Goal: Task Accomplishment & Management: Manage account settings

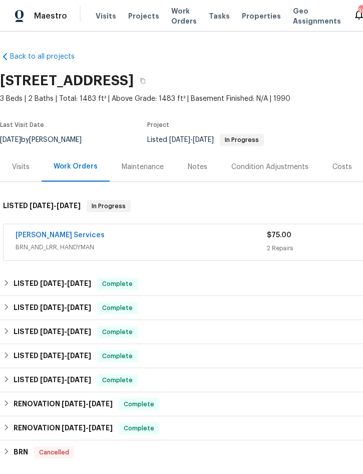
click at [142, 12] on span "Projects" at bounding box center [143, 16] width 31 height 10
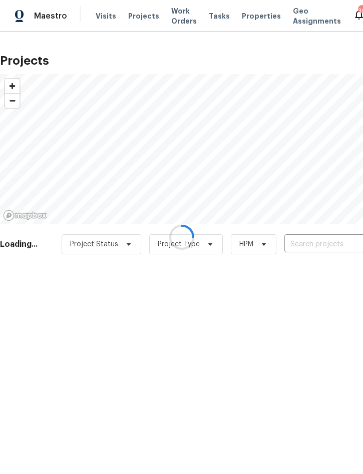
click at [325, 247] on div at bounding box center [181, 237] width 363 height 474
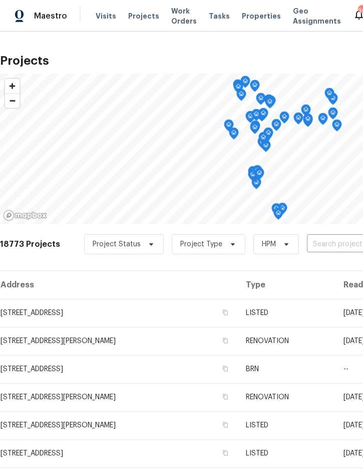
click at [332, 245] on input "text" at bounding box center [364, 245] width 115 height 16
type input "3010 pine"
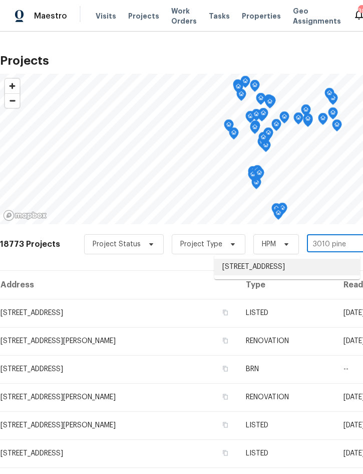
click at [302, 269] on li "3010 Pine Club Dr, Plant City, FL 33566" at bounding box center [288, 267] width 146 height 17
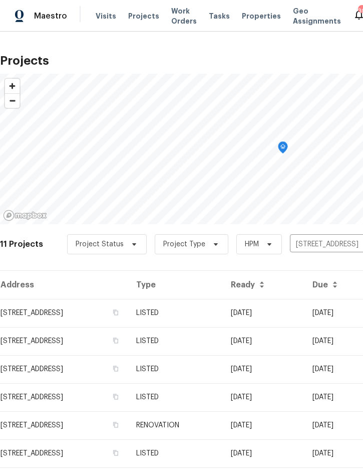
click at [287, 310] on td "09/15/25" at bounding box center [264, 313] width 82 height 28
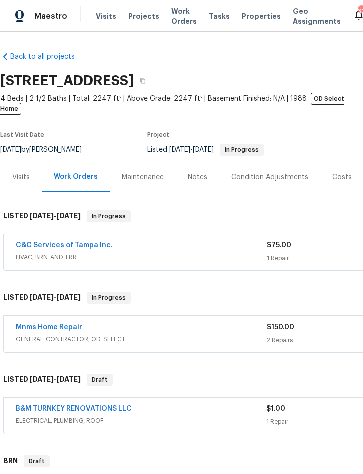
click at [37, 242] on link "C&C Services of Tampa Inc." at bounding box center [64, 245] width 97 height 7
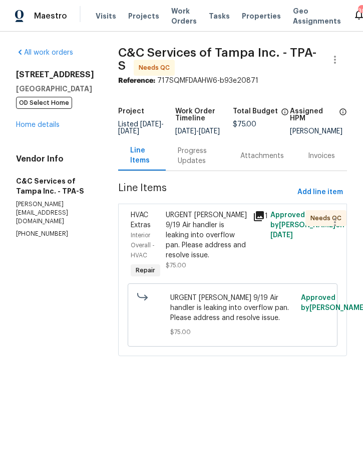
click at [206, 166] on div "Progress Updates" at bounding box center [197, 156] width 39 height 20
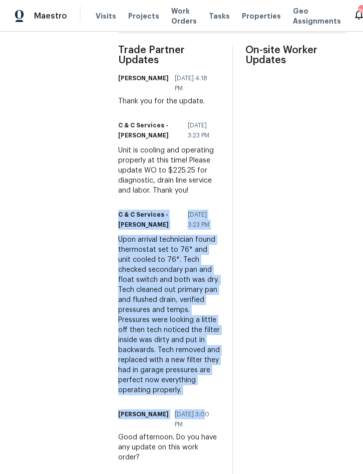
scroll to position [310, 0]
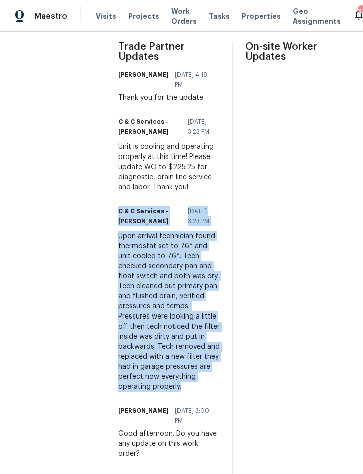
copy div "C & C Services - Courtney Storms 09/17/2025 3:23 PM Upon arrival technician fou…"
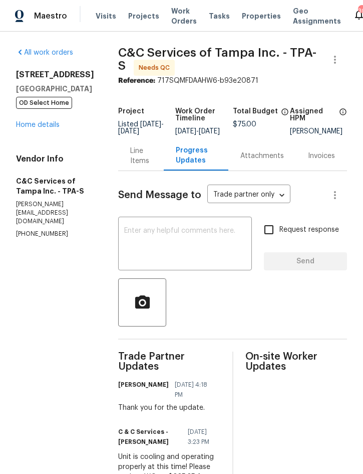
scroll to position [0, 0]
click at [152, 146] on div "Line Items" at bounding box center [141, 156] width 22 height 20
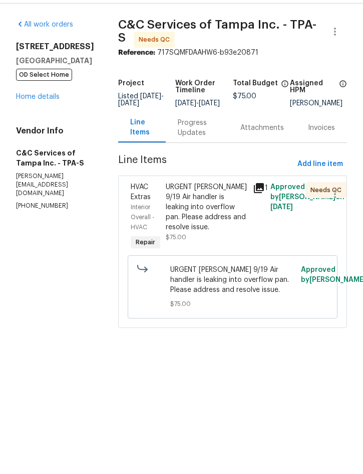
click at [216, 212] on div "URGENT COE 9/19 Air handler is leaking into overflow pan. Please address and re…" at bounding box center [207, 235] width 82 height 50
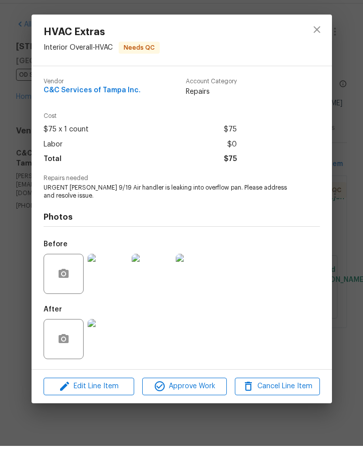
click at [99, 415] on div "HVAC Extras Interior Overall - HVAC Needs QC Vendor C&C Services of Tampa Inc. …" at bounding box center [181, 237] width 363 height 474
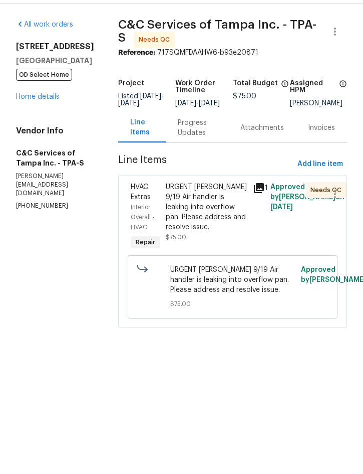
click at [224, 211] on div "URGENT COE 9/19 Air handler is leaking into overflow pan. Please address and re…" at bounding box center [207, 235] width 82 height 50
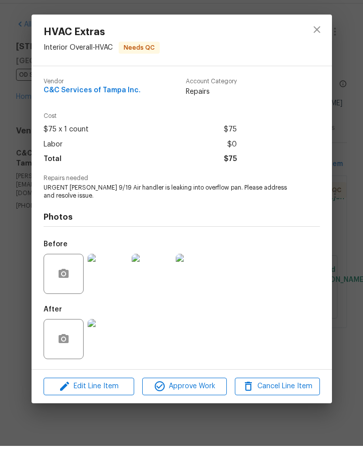
click at [97, 413] on div "HVAC Extras Interior Overall - HVAC Needs QC Vendor C&C Services of Tampa Inc. …" at bounding box center [181, 237] width 363 height 474
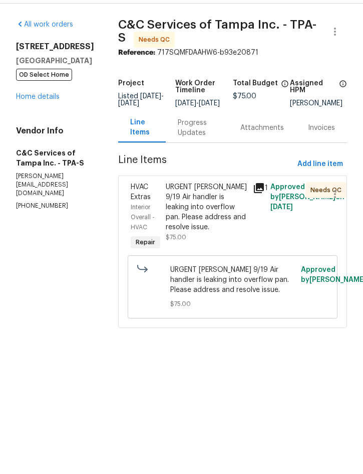
click at [222, 220] on div "URGENT COE 9/19 Air handler is leaking into overflow pan. Please address and re…" at bounding box center [207, 235] width 82 height 50
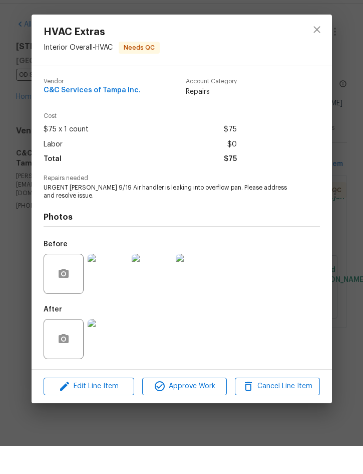
click at [98, 412] on div "HVAC Extras Interior Overall - HVAC Needs QC Vendor C&C Services of Tampa Inc. …" at bounding box center [181, 237] width 363 height 474
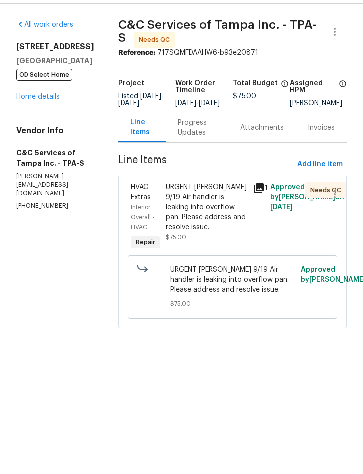
click at [216, 212] on div "URGENT COE 9/19 Air handler is leaking into overflow pan. Please address and re…" at bounding box center [207, 235] width 82 height 50
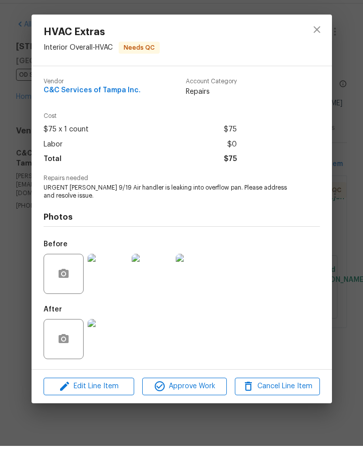
click at [84, 414] on div "HVAC Extras Interior Overall - HVAC Needs QC Vendor C&C Services of Tampa Inc. …" at bounding box center [181, 237] width 363 height 474
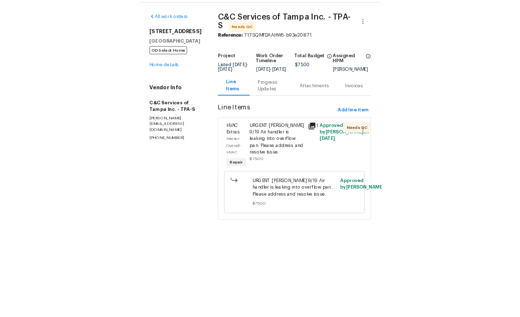
scroll to position [28, 0]
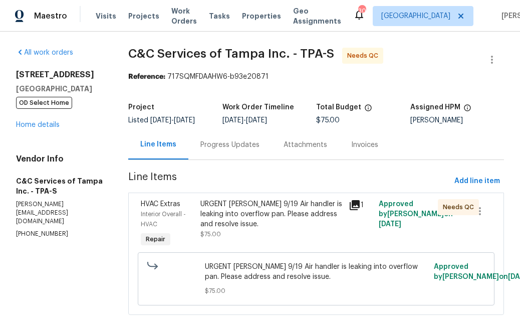
click at [266, 199] on div "URGENT COE 9/19 Air handler is leaking into overflow pan. Please address and re…" at bounding box center [272, 214] width 143 height 30
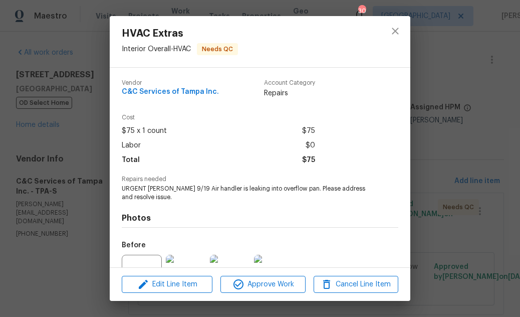
scroll to position [28, 0]
click at [174, 285] on span "Edit Line Item" at bounding box center [167, 284] width 85 height 13
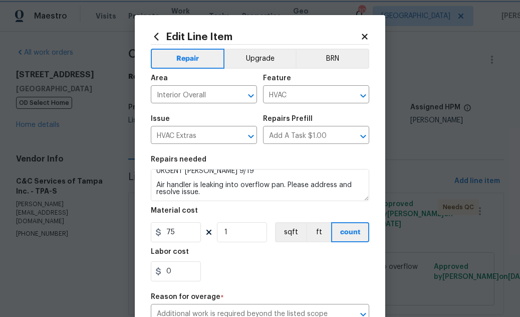
scroll to position [7, 0]
click at [185, 271] on input "0" at bounding box center [176, 271] width 50 height 20
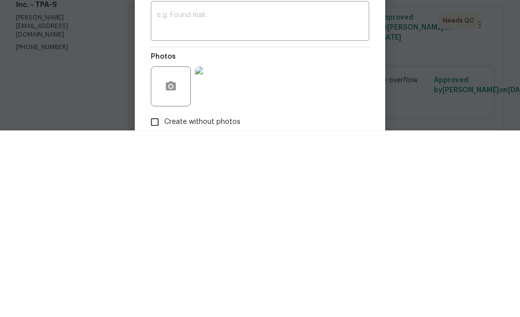
scroll to position [157, 0]
type input "150.25"
click at [246, 204] on textarea at bounding box center [260, 208] width 207 height 21
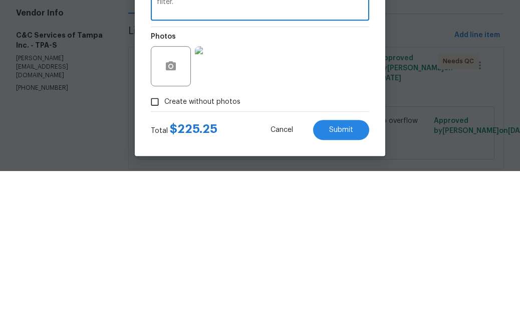
scroll to position [221, 0]
type textarea "Additional charge for cleaning drain lines and replacing AC filter."
click at [349, 272] on span "Submit" at bounding box center [341, 276] width 24 height 8
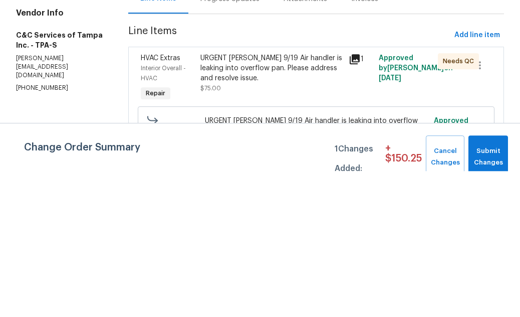
scroll to position [0, 0]
click at [363, 301] on span "Submit Changes" at bounding box center [489, 302] width 30 height 23
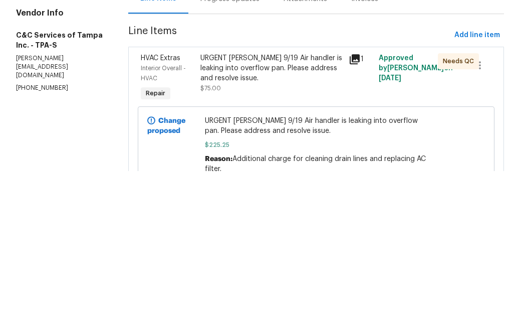
click at [271, 199] on div "URGENT COE 9/19 Air handler is leaking into overflow pan. Please address and re…" at bounding box center [272, 214] width 143 height 30
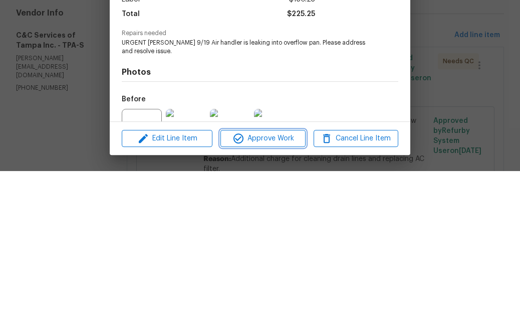
click at [270, 282] on span "Approve Work" at bounding box center [263, 284] width 79 height 13
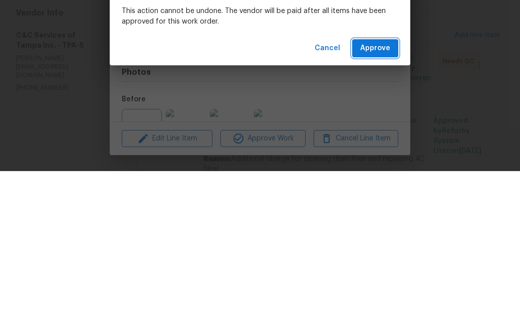
click at [363, 192] on span "Approve" at bounding box center [375, 194] width 30 height 13
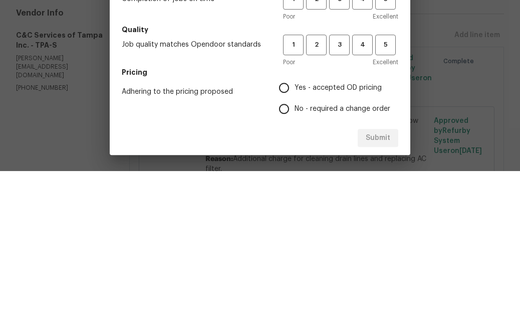
click at [343, 100] on span "3" at bounding box center [339, 100] width 19 height 12
click at [343, 145] on span "3" at bounding box center [339, 145] width 19 height 12
click at [343, 196] on span "3" at bounding box center [339, 191] width 19 height 12
click at [329, 229] on span "Yes - accepted OD pricing" at bounding box center [338, 234] width 87 height 11
click at [295, 228] on input "Yes - accepted OD pricing" at bounding box center [284, 233] width 21 height 21
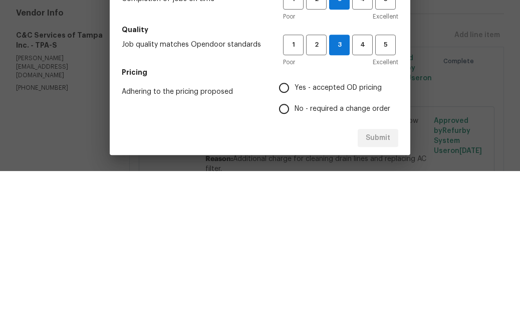
radio input "true"
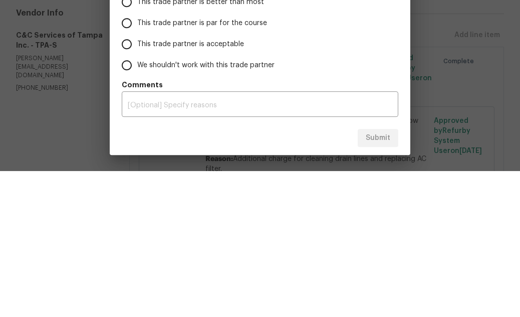
scroll to position [192, 0]
click at [242, 147] on span "This trade partner is better than most" at bounding box center [200, 148] width 127 height 11
click at [137, 147] on input "This trade partner is better than most" at bounding box center [126, 147] width 21 height 21
click at [363, 279] on span "Submit" at bounding box center [378, 284] width 25 height 13
radio input "true"
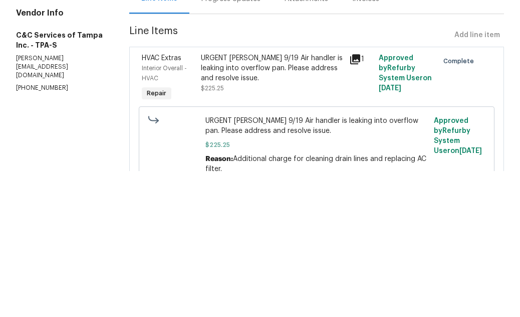
click at [31, 121] on link "Home details" at bounding box center [38, 124] width 44 height 7
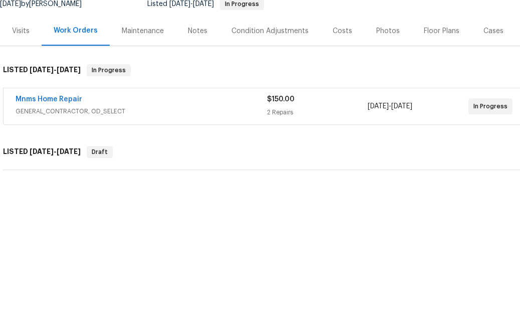
click at [194, 172] on div "Notes" at bounding box center [198, 177] width 20 height 10
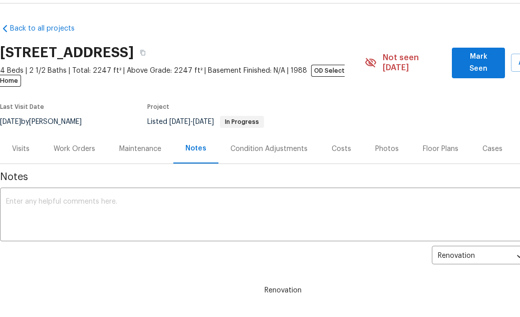
click at [123, 198] on textarea at bounding box center [283, 215] width 554 height 35
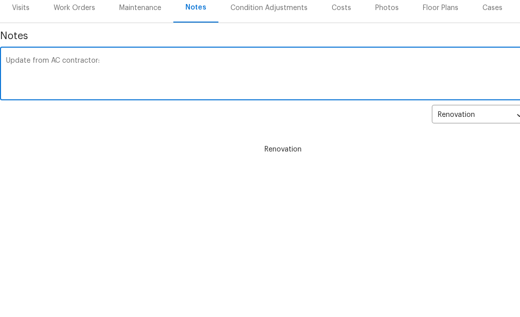
click at [29, 198] on textarea "Update from AC contractor:" at bounding box center [283, 215] width 554 height 35
paste textarea "C & C Services - Courtney Storms 09/17/2025 3:23 PM Upon arrival technician fou…"
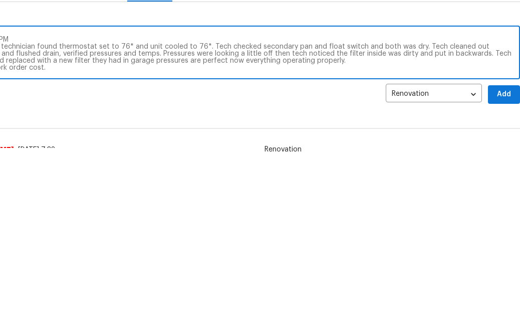
scroll to position [22, 46]
type textarea "Update from AC contractor: C & C Services - Courtney Storms 09/17/2025 3:23 PM …"
click at [363, 229] on span "Add" at bounding box center [504, 235] width 16 height 13
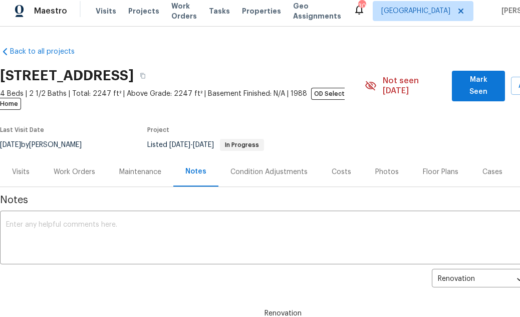
scroll to position [0, 0]
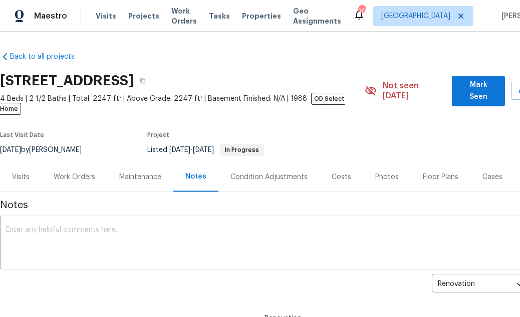
click at [142, 15] on span "Projects" at bounding box center [143, 16] width 31 height 10
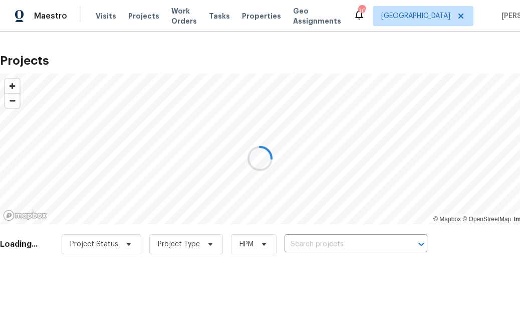
click at [345, 245] on div at bounding box center [260, 158] width 520 height 317
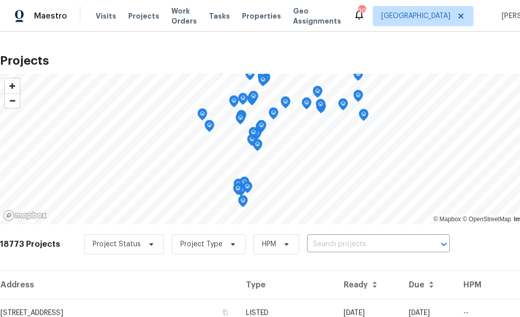
click at [363, 237] on input "text" at bounding box center [364, 245] width 115 height 16
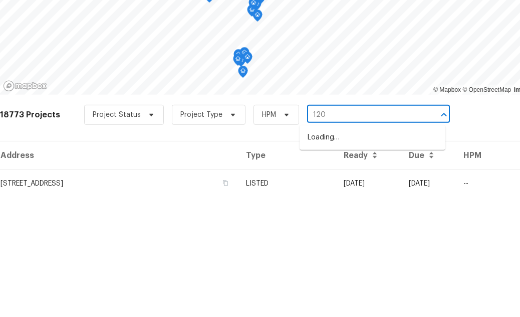
type input "120 e"
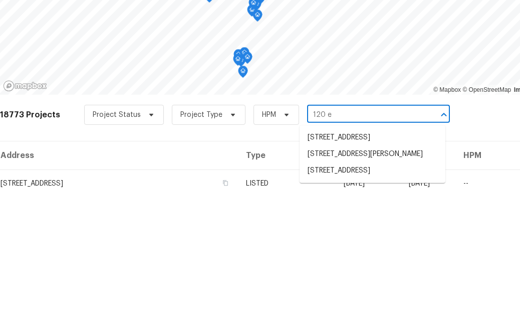
click at [363, 292] on li "[STREET_ADDRESS]" at bounding box center [373, 300] width 146 height 17
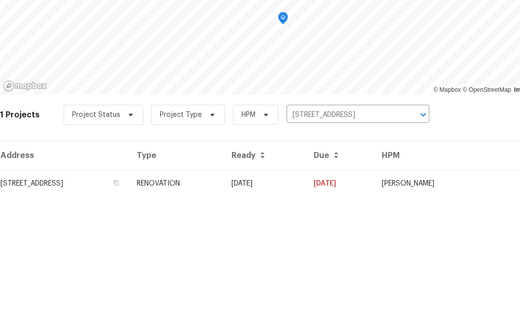
click at [306, 299] on td "09/03/25" at bounding box center [265, 313] width 82 height 28
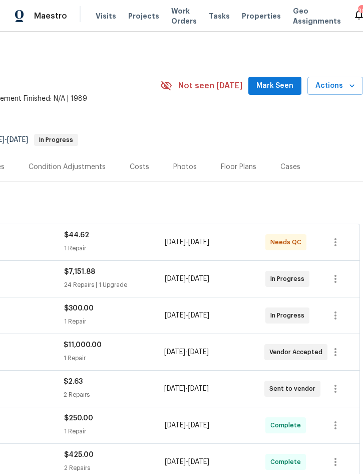
scroll to position [0, 203]
click at [341, 313] on icon "button" at bounding box center [336, 315] width 12 height 12
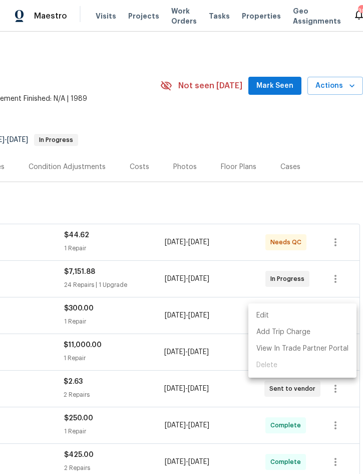
click at [297, 315] on li "Edit" at bounding box center [303, 315] width 108 height 17
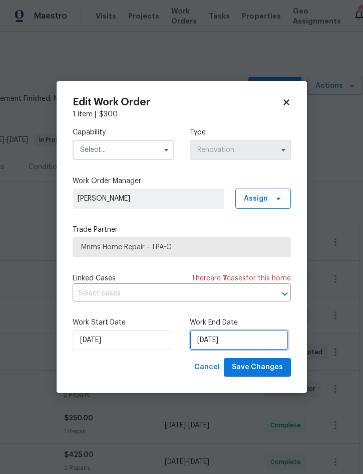
click at [239, 344] on input "[DATE]" at bounding box center [239, 340] width 99 height 20
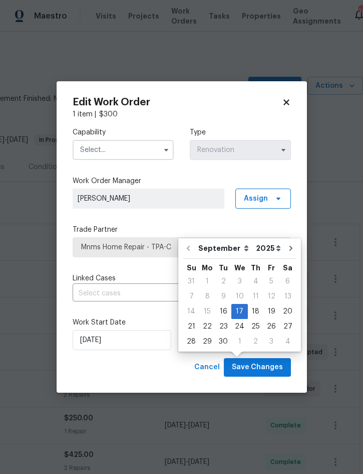
scroll to position [28, 0]
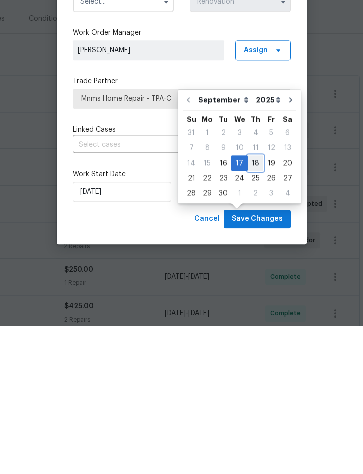
click at [253, 304] on div "18" at bounding box center [256, 311] width 16 height 14
type input "[DATE]"
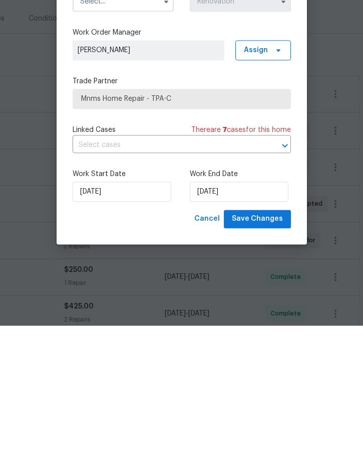
click at [147, 286] on input "text" at bounding box center [168, 294] width 191 height 16
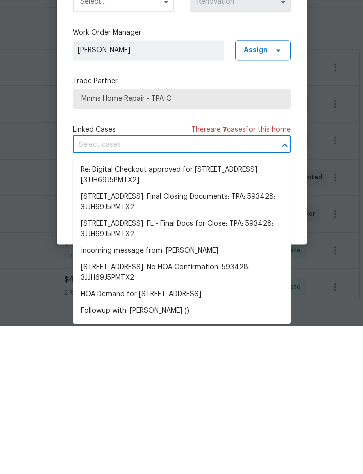
click at [323, 198] on body "Maestro Visits Projects Work Orders Tasks Properties Geo Assignments 30 Tampa N…" at bounding box center [181, 210] width 363 height 474
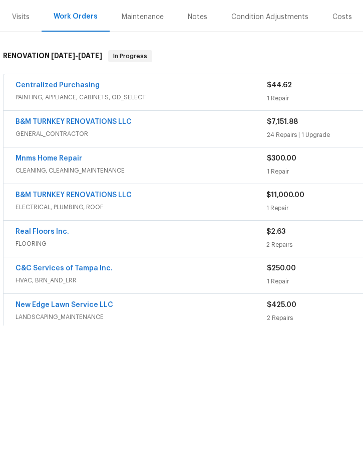
scroll to position [2, 0]
click at [42, 376] on link "Real Floors Inc." at bounding box center [43, 379] width 54 height 7
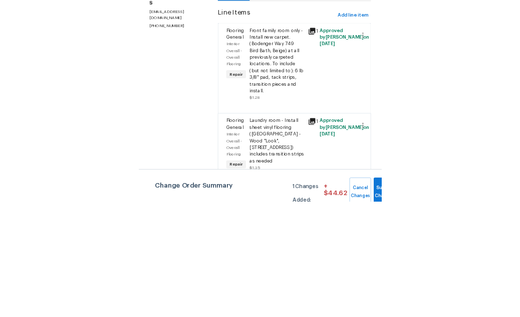
scroll to position [28, 0]
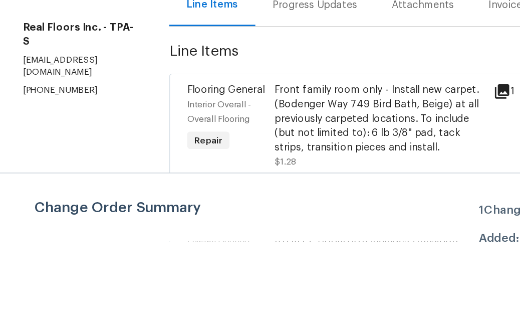
click at [363, 298] on span "Submit Changes" at bounding box center [489, 302] width 30 height 23
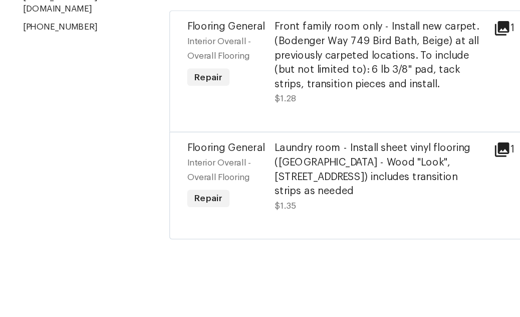
click at [229, 103] on div "Progress Updates" at bounding box center [220, 108] width 59 height 10
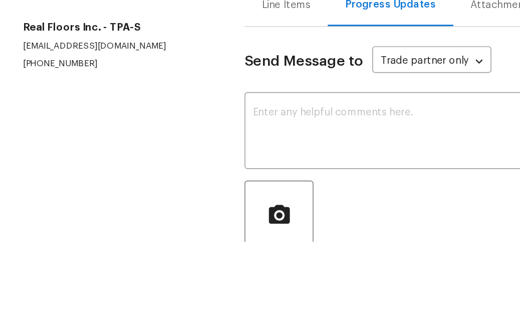
click at [318, 223] on textarea at bounding box center [290, 240] width 226 height 35
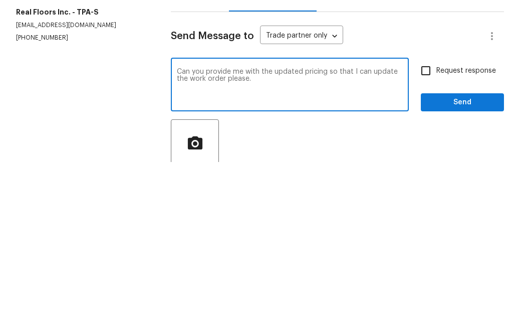
type textarea "Can you provide me with the updated pricing so that I can update the work order…"
click at [363, 248] on button "Send" at bounding box center [462, 257] width 83 height 19
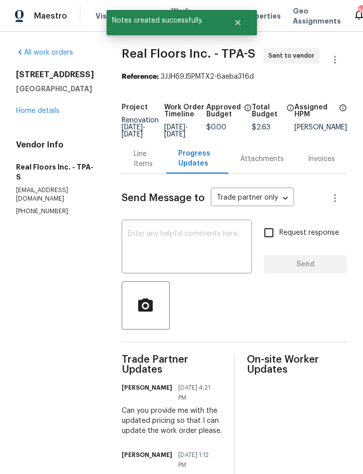
click at [45, 107] on link "Home details" at bounding box center [38, 110] width 44 height 7
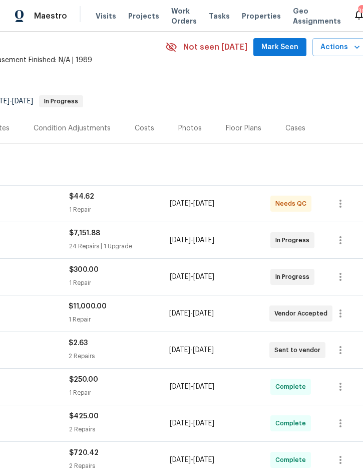
scroll to position [37, 200]
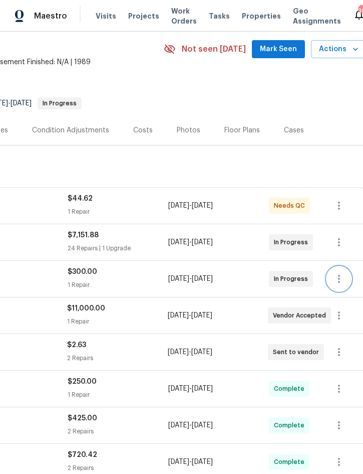
click at [345, 275] on icon "button" at bounding box center [339, 279] width 12 height 12
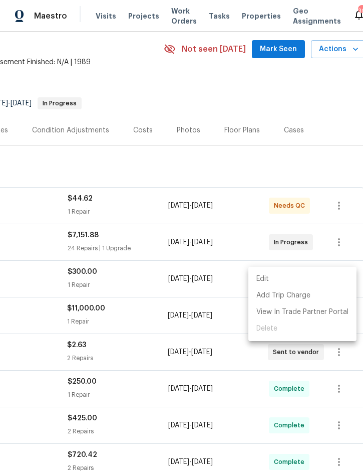
click at [277, 275] on li "Edit" at bounding box center [303, 279] width 108 height 17
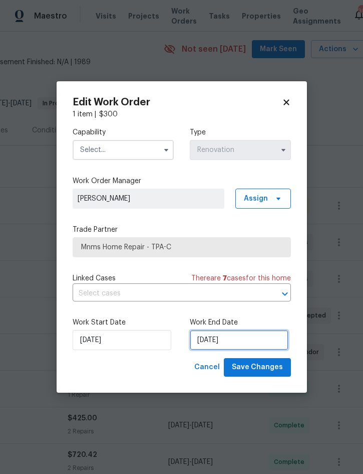
click at [238, 344] on input "[DATE]" at bounding box center [239, 340] width 99 height 20
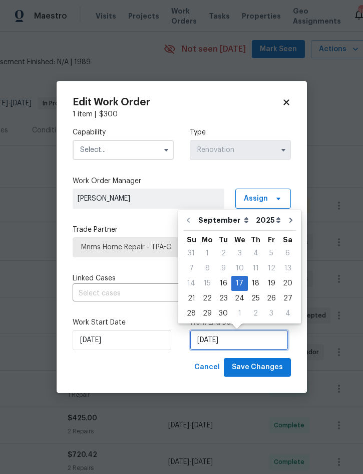
scroll to position [28, 0]
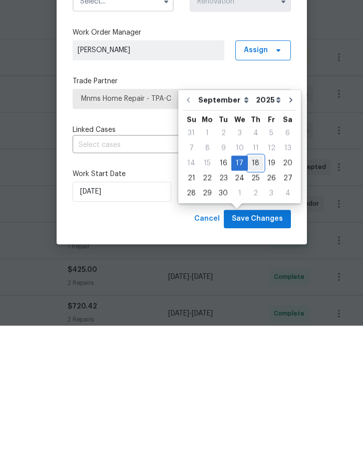
click at [253, 304] on div "18" at bounding box center [256, 311] width 16 height 14
type input "[DATE]"
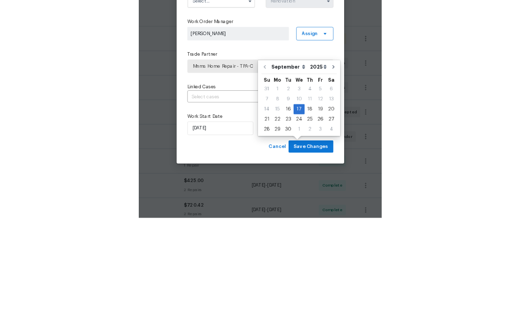
scroll to position [28, 0]
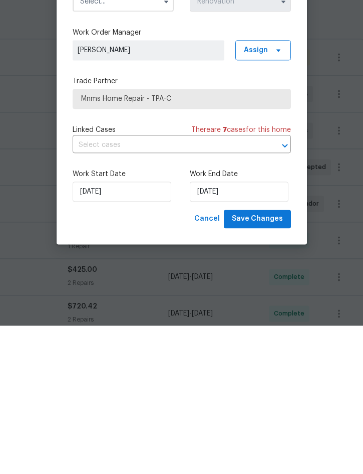
click at [139, 286] on input "text" at bounding box center [168, 294] width 191 height 16
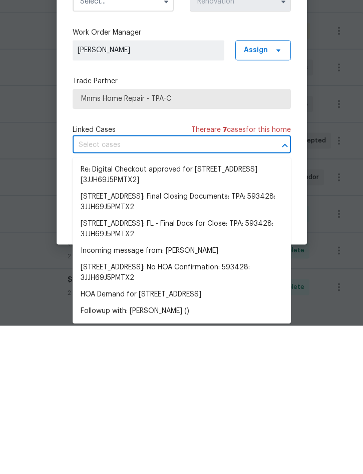
click at [179, 119] on div "Capability Type Renovation Work Order Manager Nick Christian Assign Trade Partn…" at bounding box center [182, 238] width 219 height 239
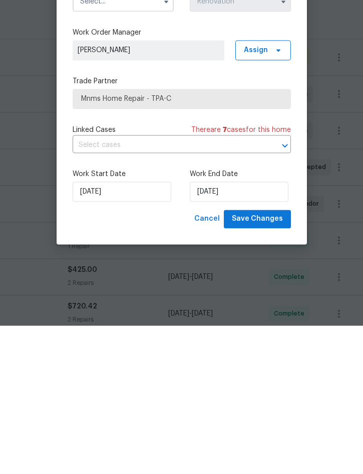
click at [155, 286] on input "text" at bounding box center [168, 294] width 191 height 16
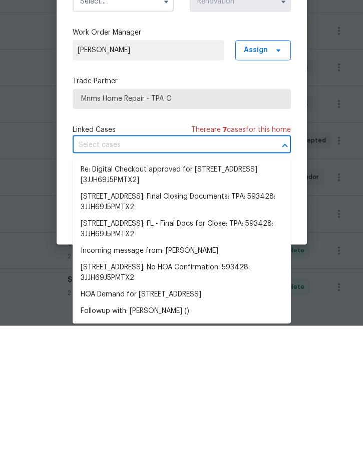
click at [190, 176] on label "Work Order Manager" at bounding box center [182, 181] width 219 height 10
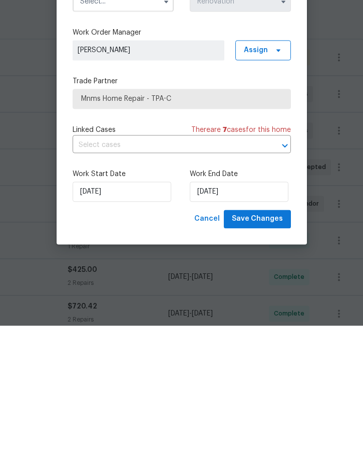
click at [129, 242] on span "Mnms Home Repair - TPA-C" at bounding box center [182, 247] width 202 height 10
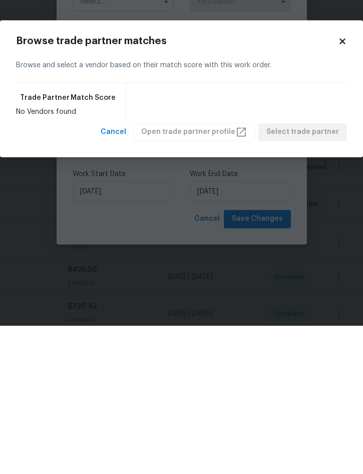
click at [131, 279] on body "Maestro Visits Projects Work Orders Tasks Properties Geo Assignments 30 Tampa N…" at bounding box center [181, 237] width 363 height 474
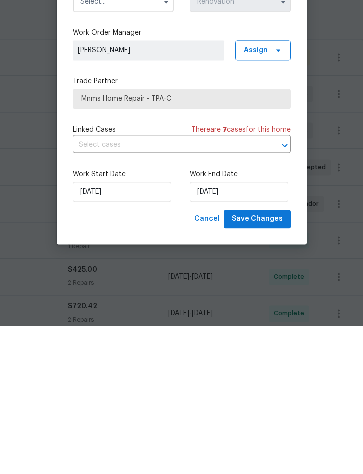
click at [114, 286] on input "text" at bounding box center [168, 294] width 191 height 16
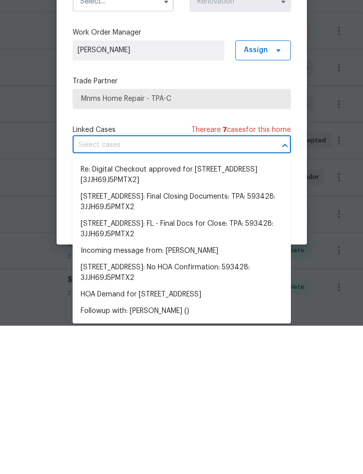
click at [200, 119] on div "Capability Type Renovation Work Order Manager Nick Christian Assign Trade Partn…" at bounding box center [182, 238] width 219 height 239
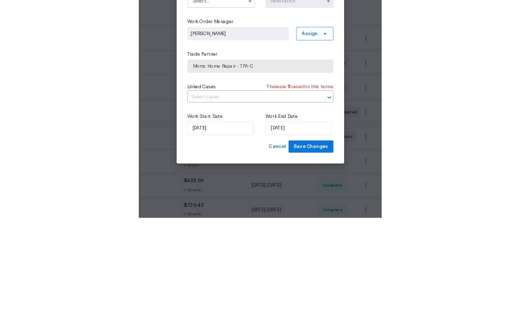
scroll to position [37, 46]
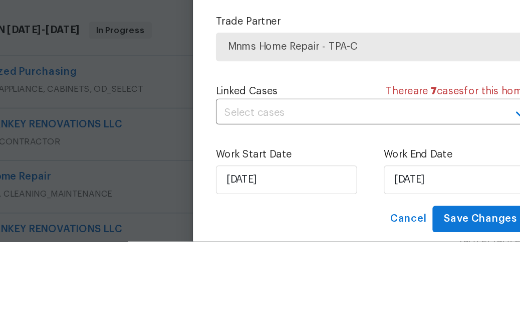
click at [243, 82] on icon "button" at bounding box center [245, 84] width 8 height 8
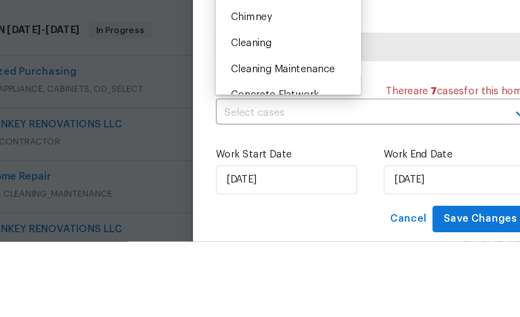
scroll to position [73, 0]
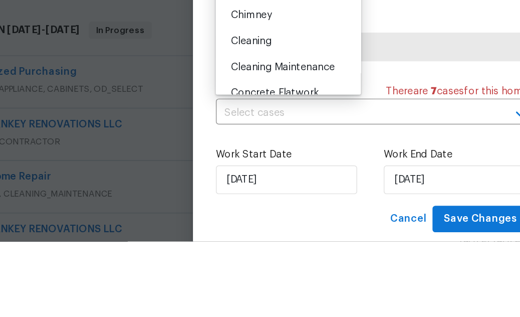
click at [194, 176] on div "Cleaning" at bounding box center [201, 177] width 96 height 18
type input "Cleaning"
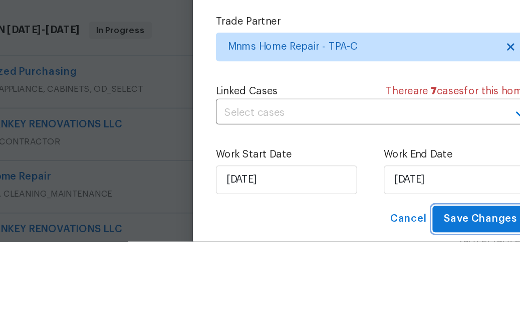
click at [349, 297] on span "Save Changes" at bounding box center [335, 301] width 51 height 13
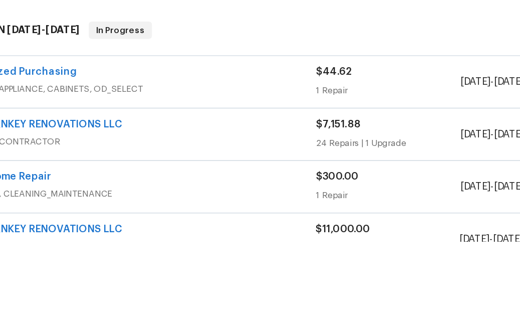
click at [158, 125] on div "Notes" at bounding box center [152, 130] width 20 height 10
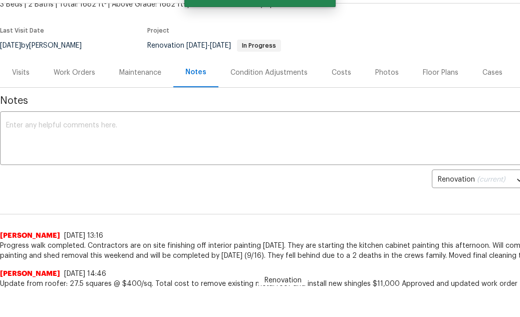
scroll to position [66, 0]
click at [195, 132] on textarea at bounding box center [283, 139] width 554 height 35
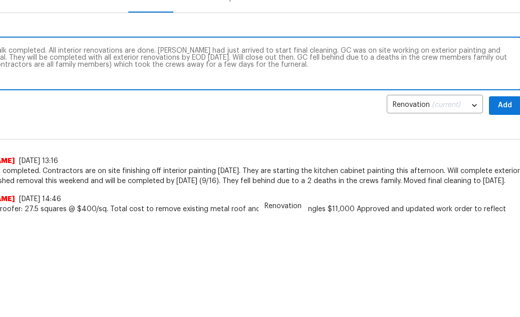
scroll to position [67, 46]
click at [255, 121] on textarea "Progress walk completed. All interior renovations are done. Cleaner had just ar…" at bounding box center [237, 138] width 554 height 35
click at [253, 121] on textarea "Progress walk completed. All interior renovations are done. Cleaner had just ar…" at bounding box center [237, 138] width 554 height 35
click at [250, 121] on textarea "Progress walk completed. All interior renovations are done. Cleaner had just ar…" at bounding box center [237, 138] width 554 height 35
click at [307, 170] on div "Renovation (current) 3b02581b-b1d4-4636-bcdb-289e36327c51 ​ Add" at bounding box center [237, 179] width 567 height 19
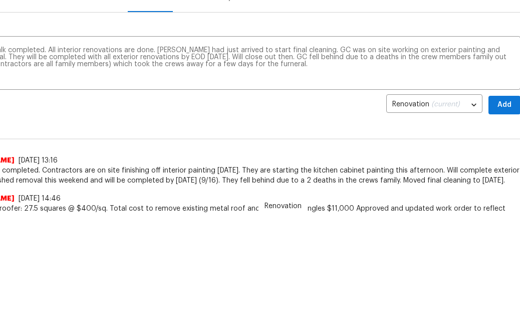
scroll to position [102, 0]
click at [252, 61] on textarea "Progress walk completed. All interior renovations are done. Cleaner had just ar…" at bounding box center [237, 64] width 554 height 35
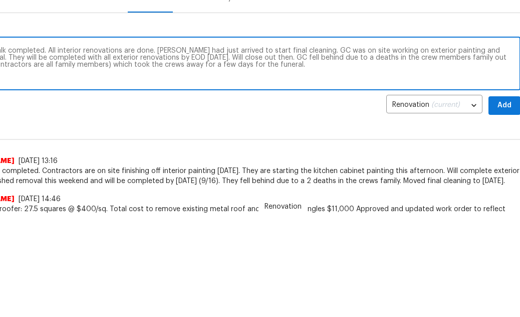
type textarea "Progress walk completed. All interior renovations are done. [PERSON_NAME] had j…"
click at [363, 104] on span "Add" at bounding box center [505, 105] width 16 height 13
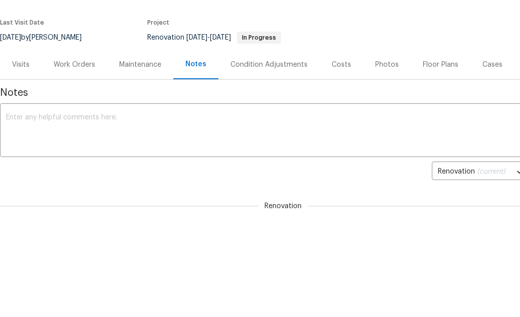
scroll to position [0, 0]
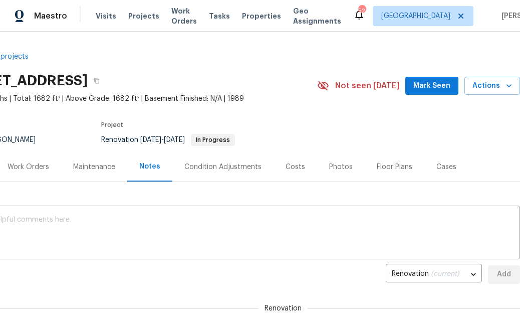
scroll to position [0, 46]
click at [496, 84] on span "Actions" at bounding box center [493, 86] width 40 height 13
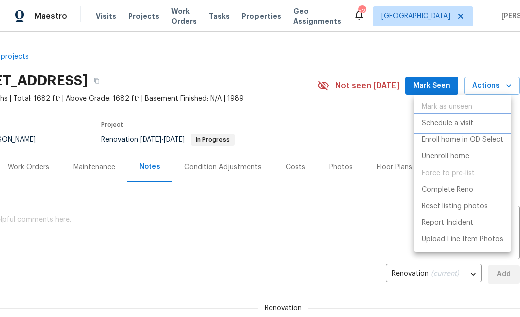
click at [462, 126] on p "Schedule a visit" at bounding box center [448, 123] width 52 height 11
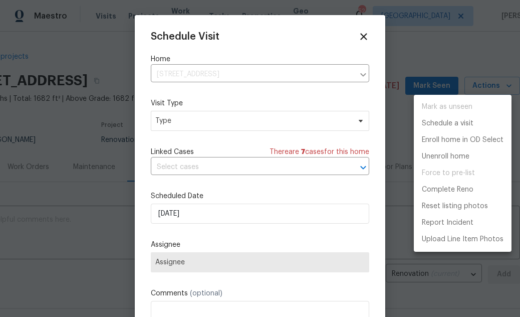
click at [256, 118] on div at bounding box center [260, 158] width 520 height 317
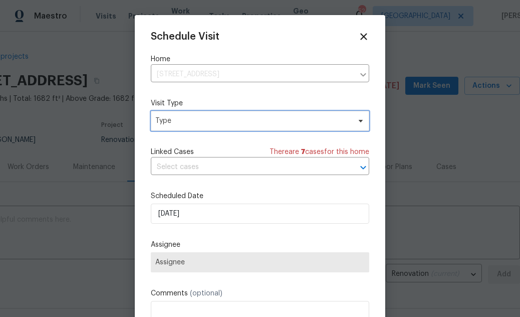
click at [361, 120] on icon at bounding box center [361, 121] width 8 height 8
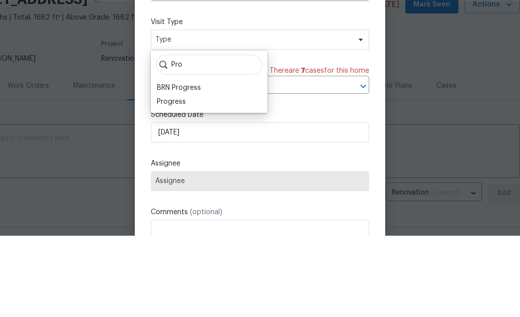
type input "Pro"
click at [183, 178] on div "Progress" at bounding box center [171, 183] width 29 height 10
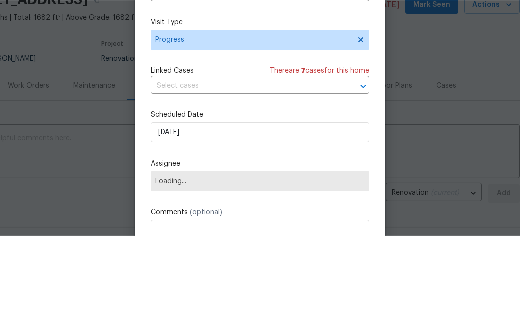
scroll to position [81, 0]
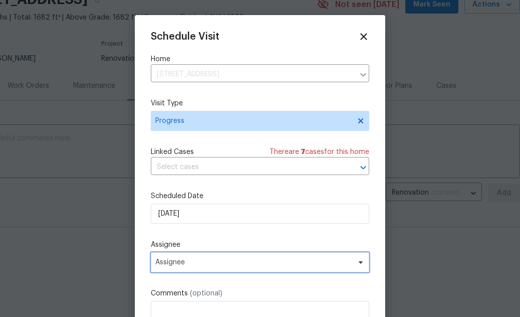
click at [215, 269] on span "Assignee" at bounding box center [260, 262] width 219 height 20
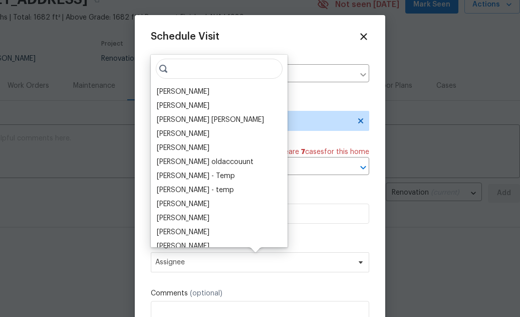
click at [189, 91] on div "[PERSON_NAME]" at bounding box center [183, 92] width 53 height 10
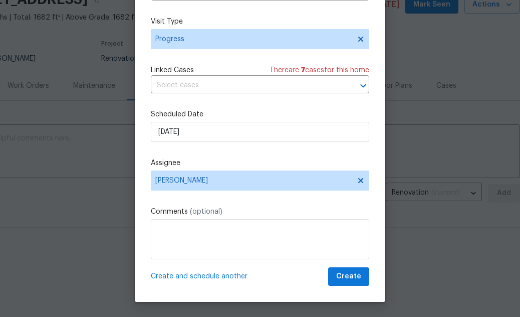
scroll to position [64, 0]
click at [350, 276] on span "Create" at bounding box center [348, 276] width 25 height 13
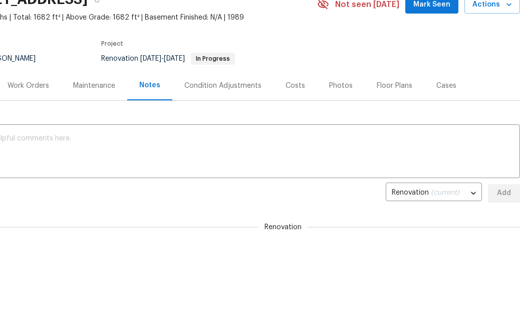
scroll to position [0, 0]
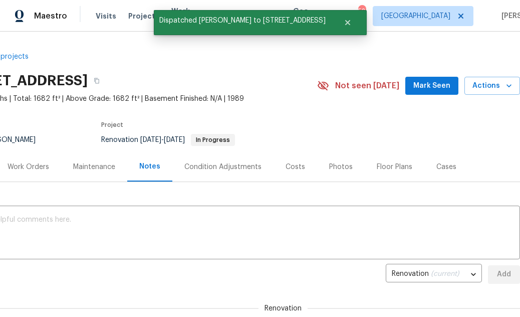
click at [292, 165] on div "Costs" at bounding box center [296, 167] width 20 height 10
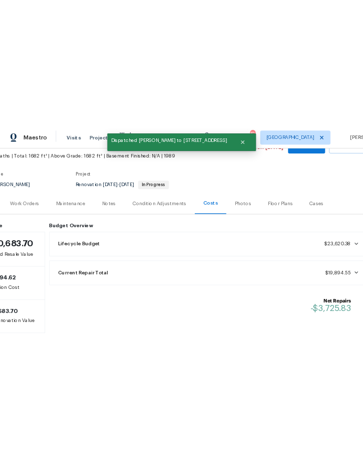
scroll to position [59, 41]
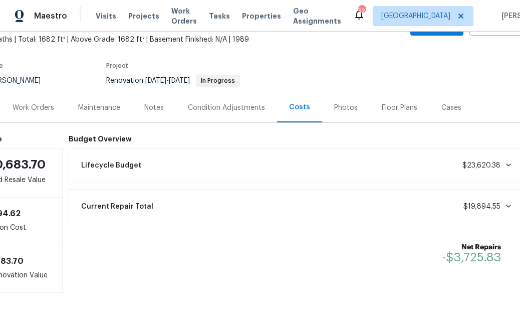
click at [34, 103] on div "Work Orders" at bounding box center [34, 108] width 42 height 10
